Goal: Task Accomplishment & Management: Use online tool/utility

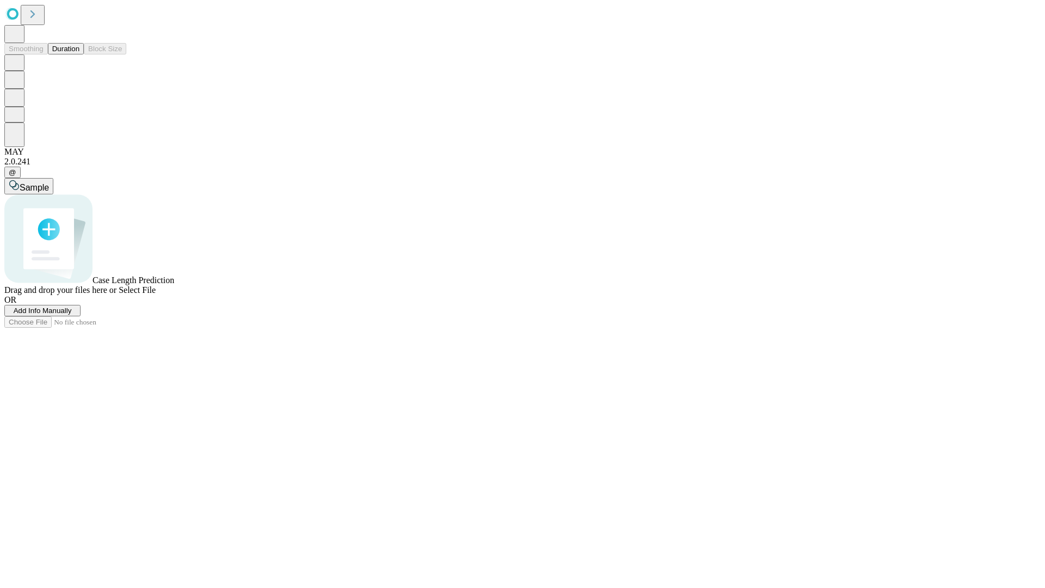
click at [79, 54] on button "Duration" at bounding box center [66, 48] width 36 height 11
click at [72, 315] on span "Add Info Manually" at bounding box center [43, 310] width 58 height 8
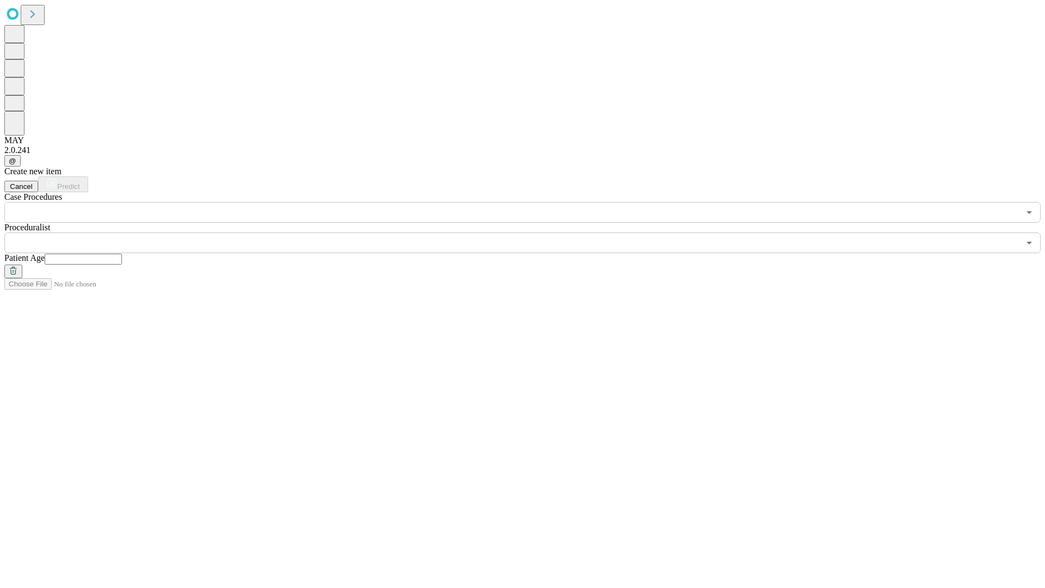
click at [122, 254] on input "text" at bounding box center [83, 259] width 77 height 11
type input "**"
click at [530, 232] on input "text" at bounding box center [511, 242] width 1015 height 21
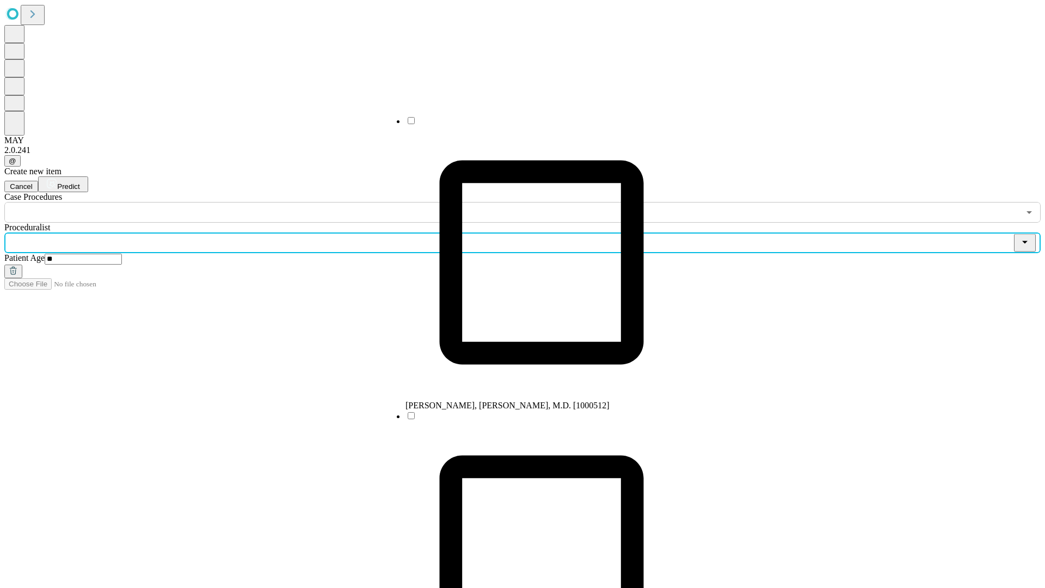
click at [531, 125] on li "[PERSON_NAME], [PERSON_NAME], M.D. [1000512]" at bounding box center [542, 262] width 272 height 295
